Goal: Task Accomplishment & Management: Complete application form

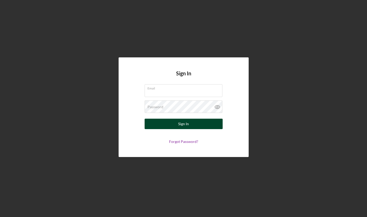
type input "[PERSON_NAME][EMAIL_ADDRESS][DOMAIN_NAME]"
click at [171, 126] on button "Sign In" at bounding box center [184, 123] width 78 height 10
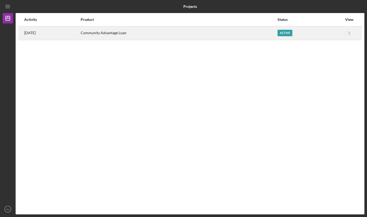
click at [291, 35] on div "Active" at bounding box center [285, 33] width 15 height 7
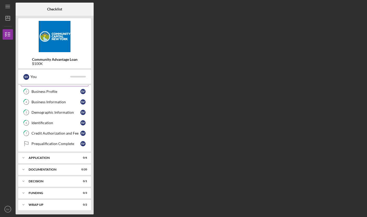
scroll to position [31, 0]
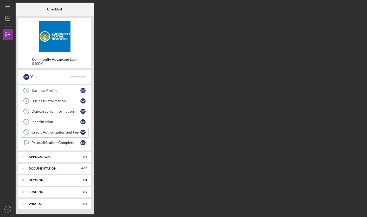
click at [66, 131] on div "Credit Authorization and Fee" at bounding box center [56, 132] width 49 height 4
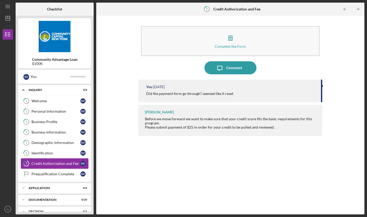
scroll to position [31, 0]
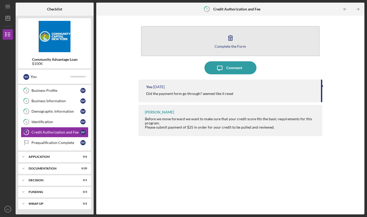
click at [225, 46] on div "Complete the Form" at bounding box center [231, 46] width 32 height 4
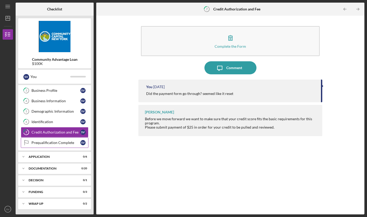
click at [67, 142] on div "Prequalification Complete" at bounding box center [56, 142] width 49 height 4
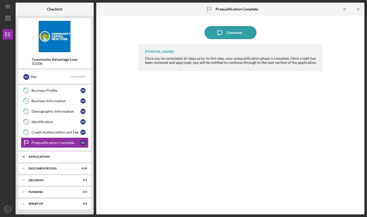
click at [62, 158] on div "Application" at bounding box center [57, 156] width 56 height 3
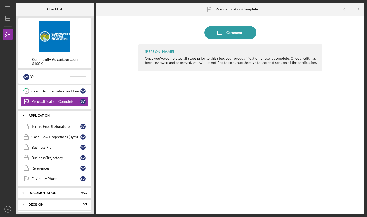
scroll to position [97, 0]
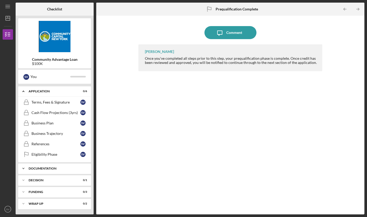
click at [62, 169] on div "Documentation" at bounding box center [57, 168] width 56 height 3
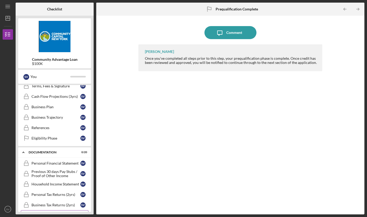
scroll to position [0, 0]
